Goal: Task Accomplishment & Management: Use online tool/utility

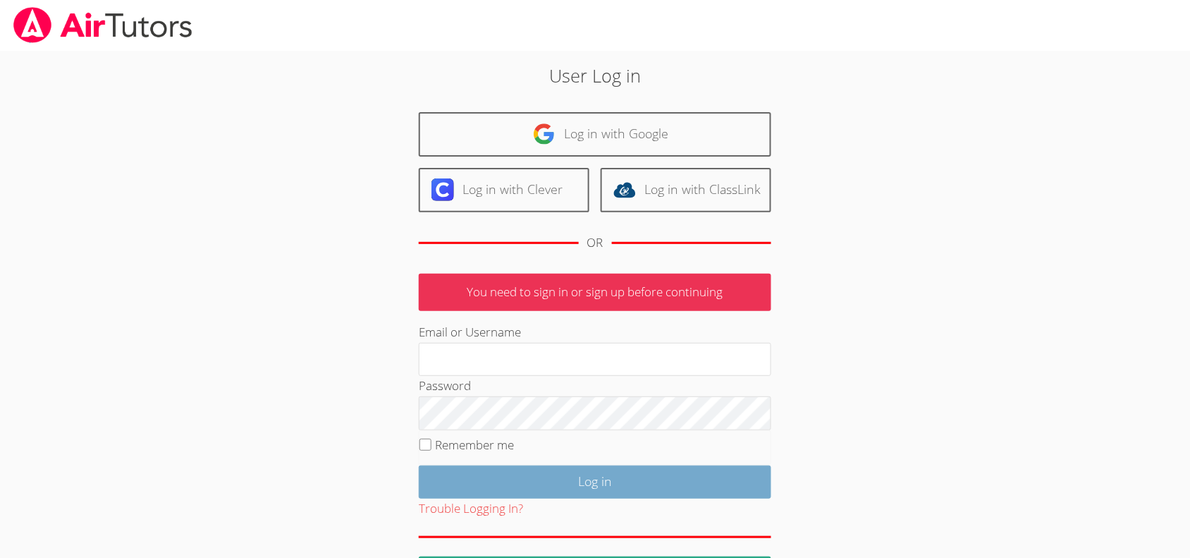
type input "[EMAIL_ADDRESS][DOMAIN_NAME]"
click at [488, 488] on input "Log in" at bounding box center [595, 481] width 352 height 33
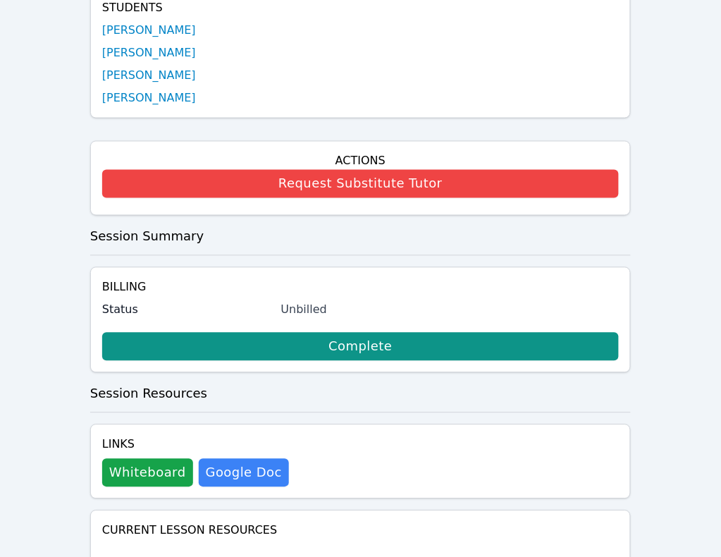
scroll to position [352, 0]
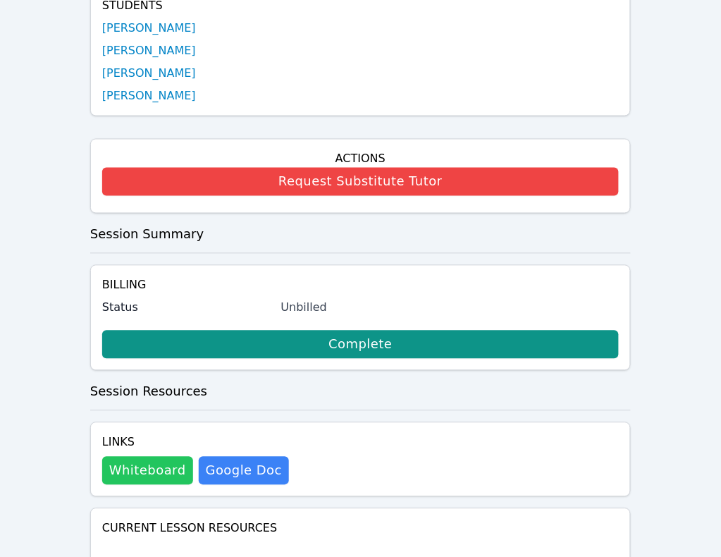
click at [137, 457] on button "Whiteboard" at bounding box center [147, 471] width 91 height 28
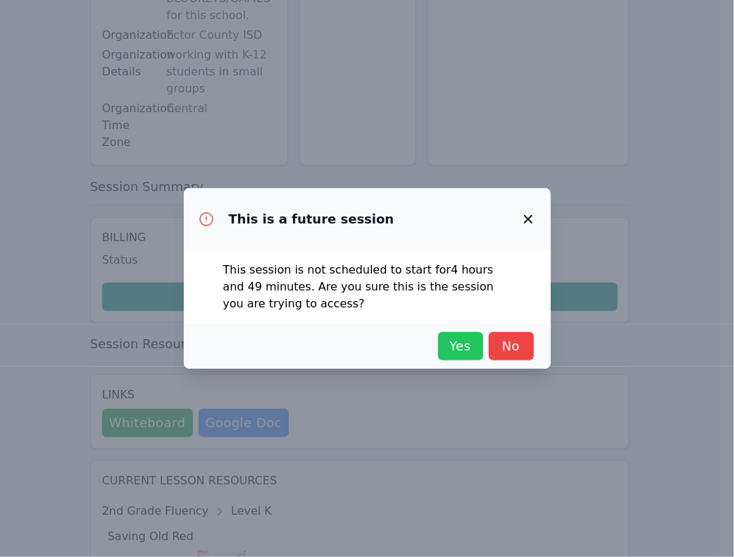
click at [465, 349] on span "Yes" at bounding box center [460, 346] width 31 height 20
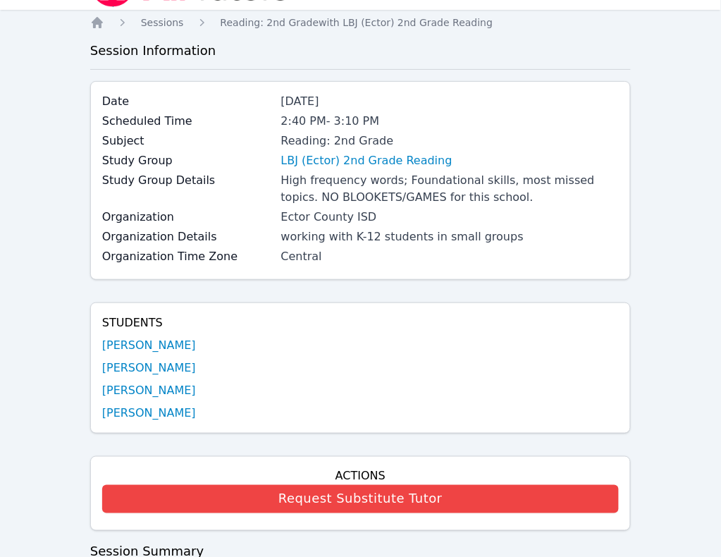
scroll to position [0, 0]
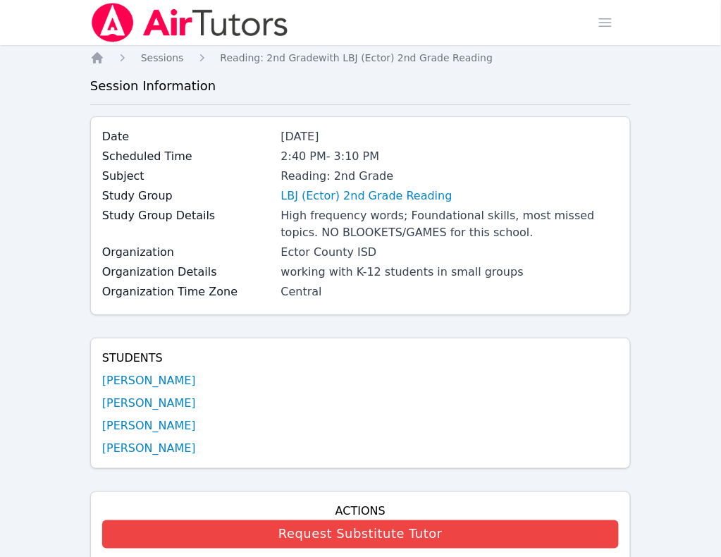
click at [0, 0] on link "Home" at bounding box center [0, 0] width 0 height 0
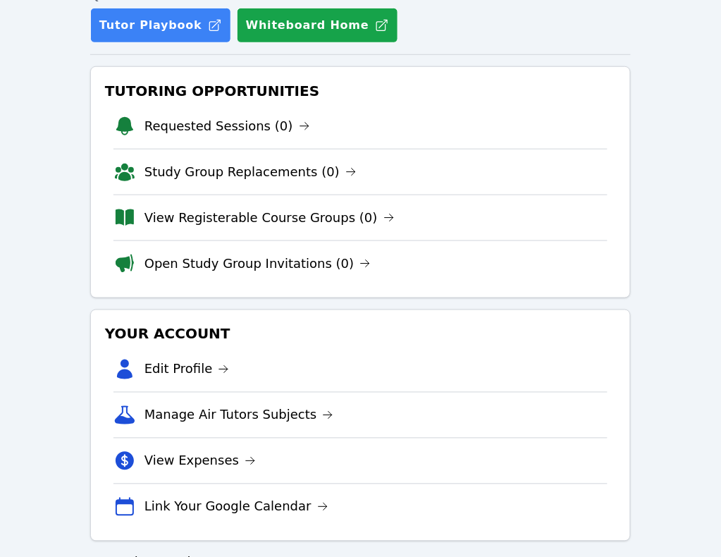
scroll to position [176, 0]
